Goal: Check status: Check status

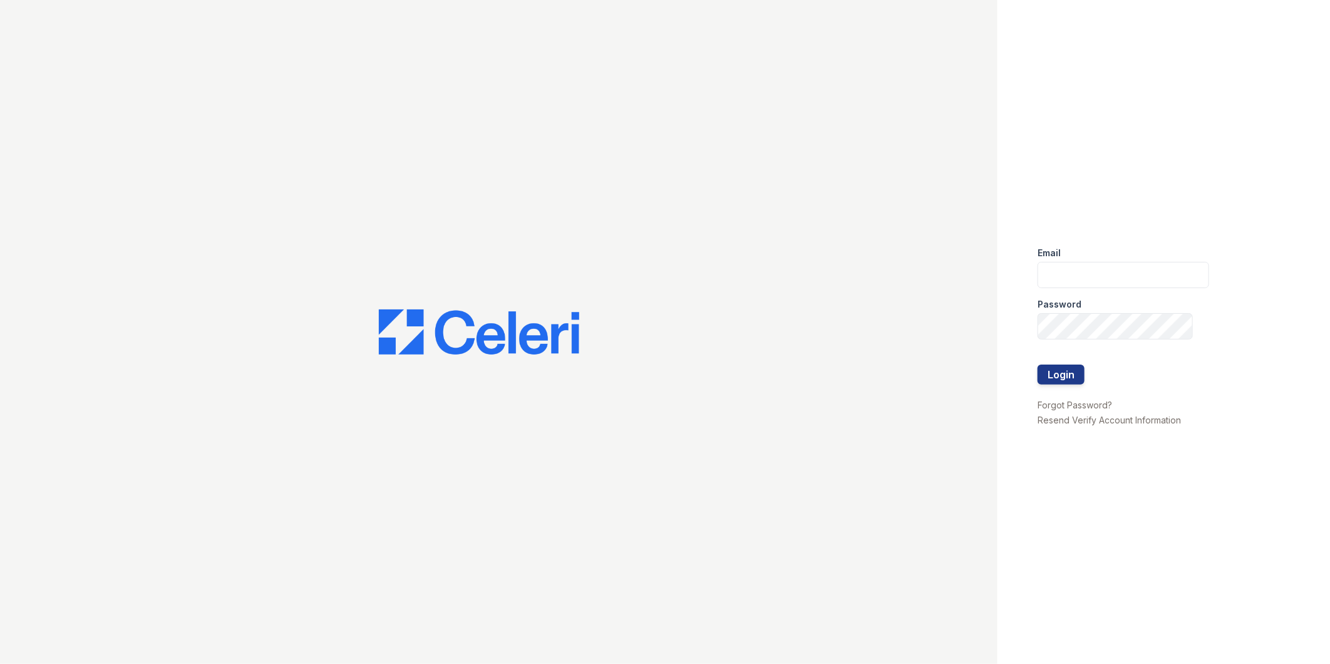
type input "[EMAIL_ADDRESS][DOMAIN_NAME]"
click at [1063, 366] on button "Login" at bounding box center [1060, 374] width 47 height 20
click at [1056, 371] on button "Login" at bounding box center [1060, 374] width 47 height 20
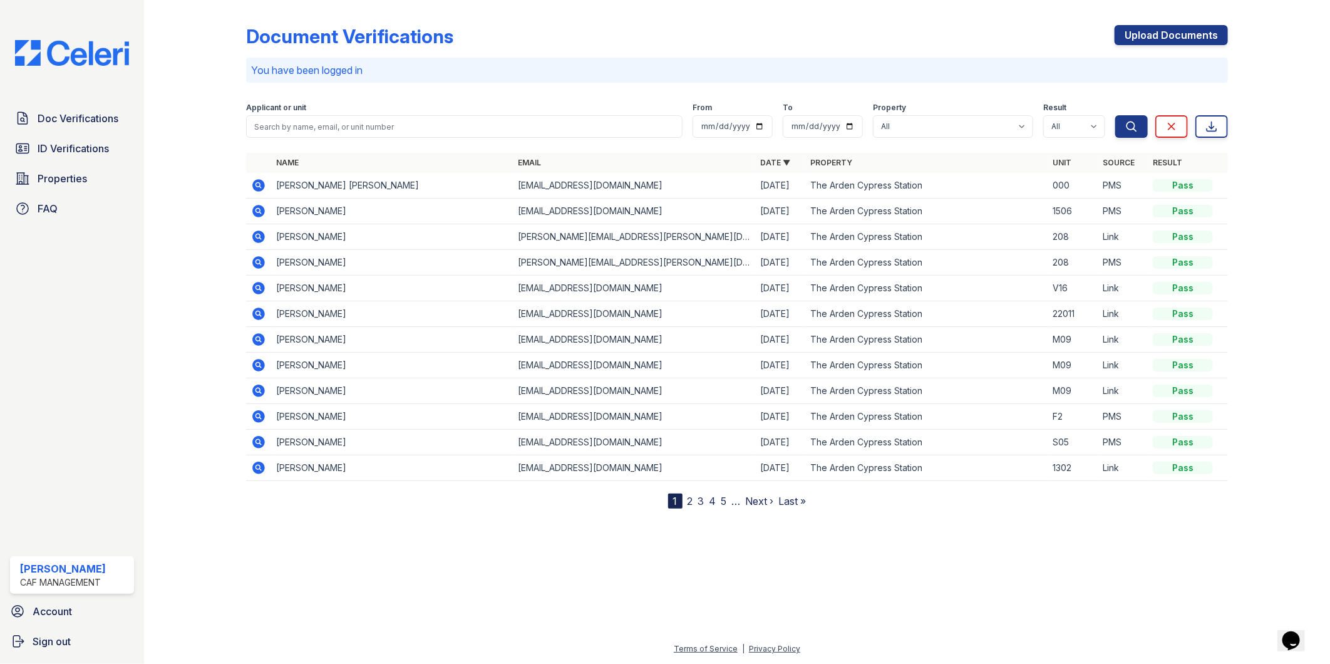
click at [264, 188] on icon at bounding box center [258, 185] width 13 height 13
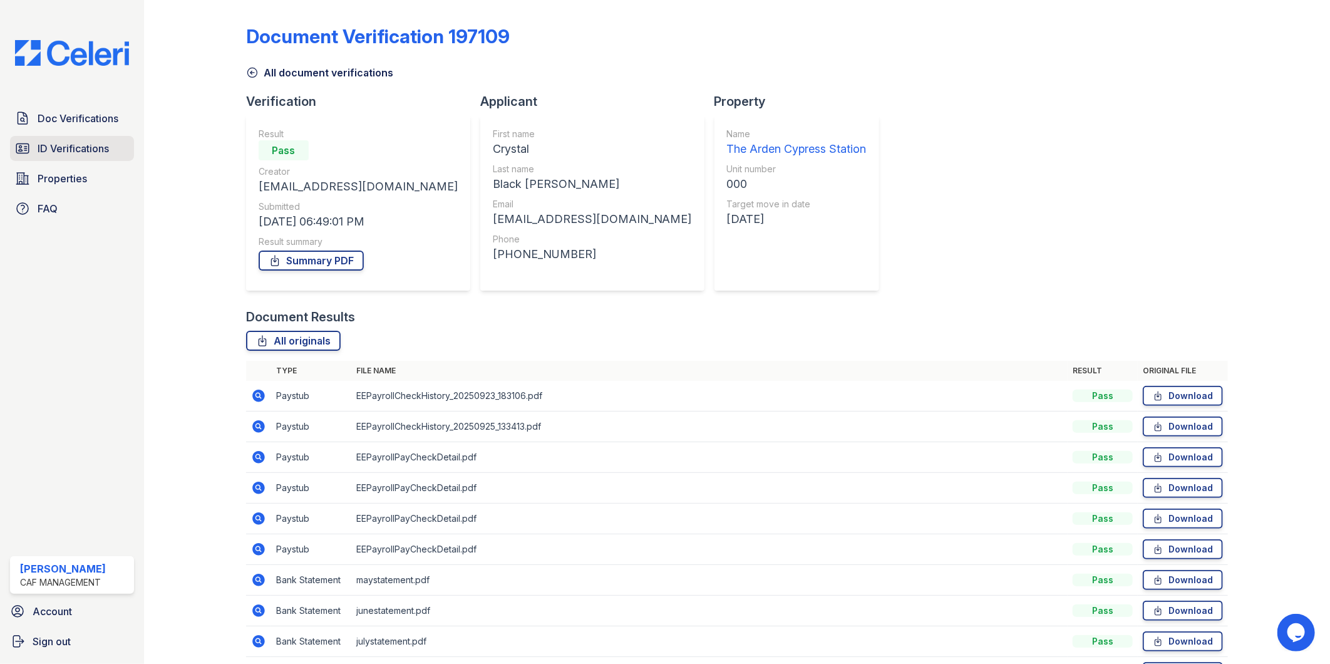
click at [39, 145] on span "ID Verifications" at bounding box center [73, 148] width 71 height 15
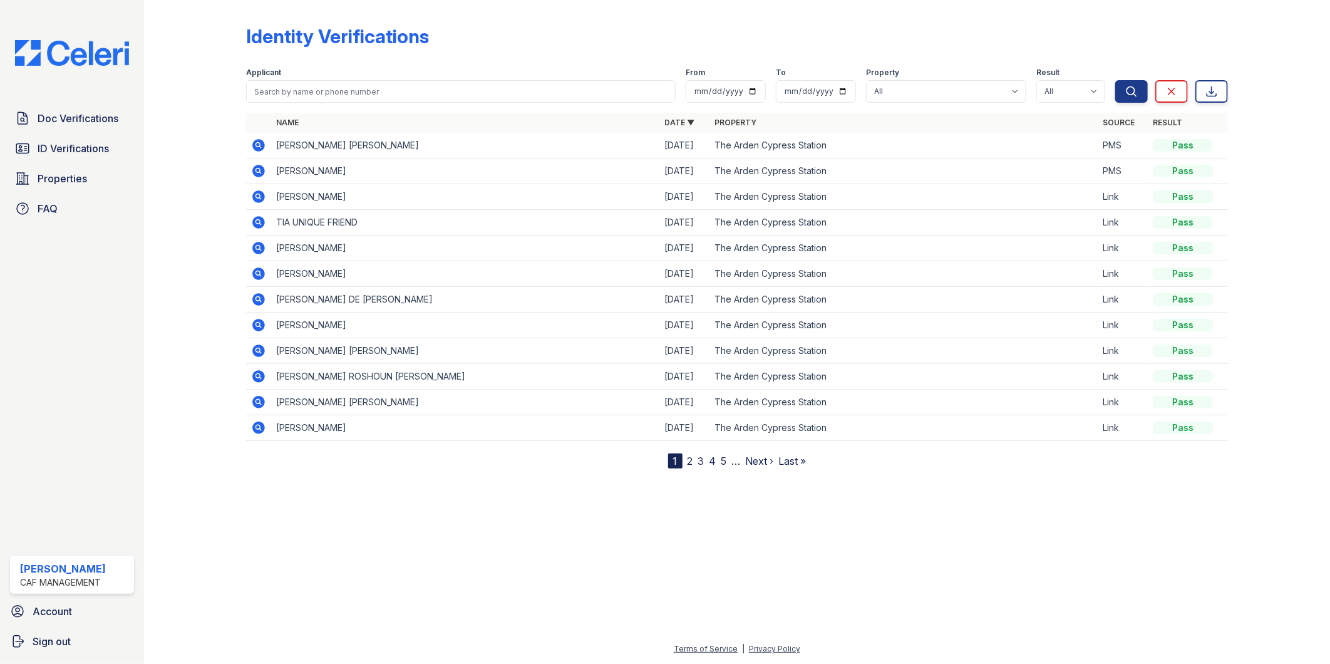
click at [558, 510] on div at bounding box center [737, 564] width 1146 height 153
click at [260, 146] on icon at bounding box center [258, 145] width 13 height 13
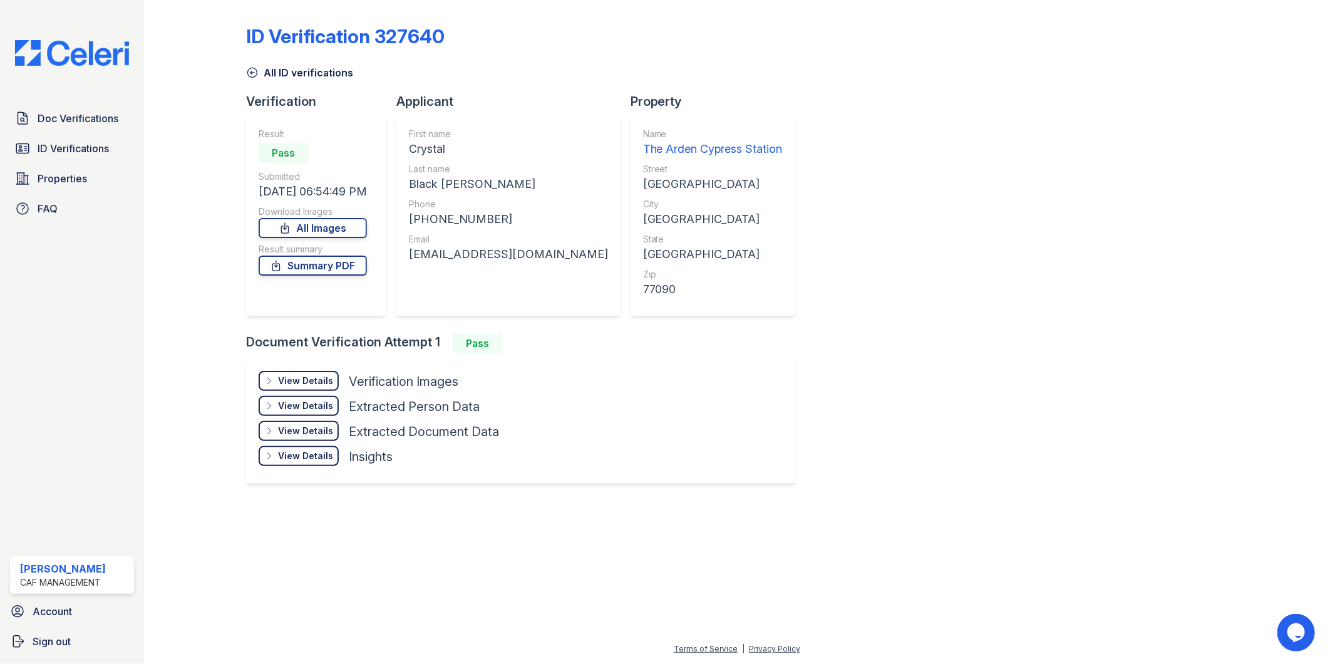
click at [648, 576] on div at bounding box center [737, 581] width 1146 height 120
